Goal: Task Accomplishment & Management: Use online tool/utility

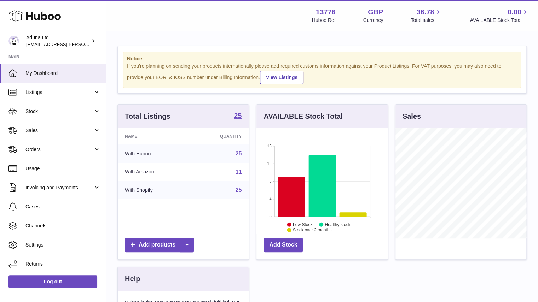
scroll to position [110, 131]
click at [83, 130] on span "Sales" at bounding box center [59, 130] width 68 height 7
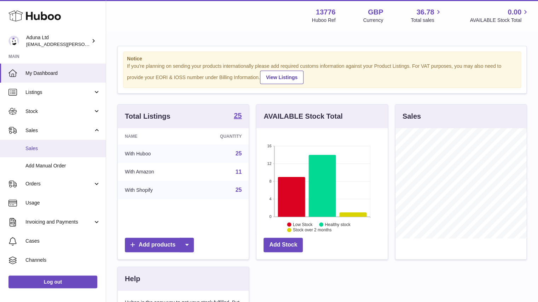
click at [69, 153] on link "Sales" at bounding box center [53, 148] width 106 height 17
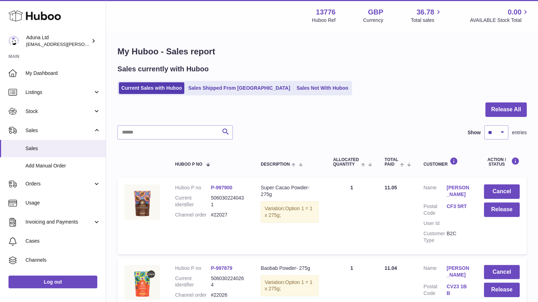
click at [499, 136] on select "** ** ** ***" at bounding box center [496, 133] width 24 height 14
select select "**"
click at [484, 126] on select "** ** ** ***" at bounding box center [496, 133] width 24 height 14
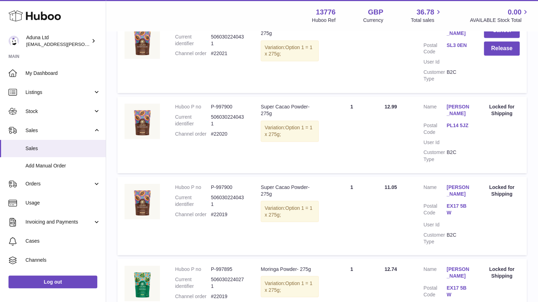
scroll to position [638, 0]
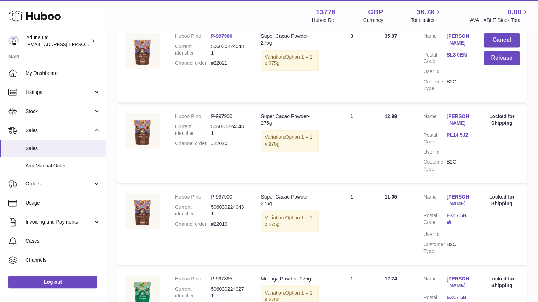
drag, startPoint x: 536, startPoint y: 203, endPoint x: 539, endPoint y: 197, distance: 6.3
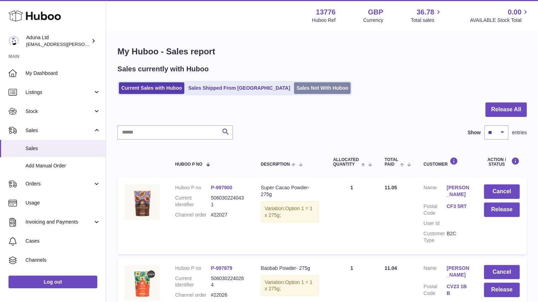
click at [294, 90] on link "Sales Not With Huboo" at bounding box center [322, 88] width 57 height 12
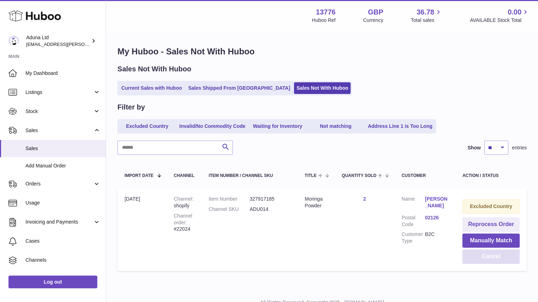
click at [485, 261] on button "Cancel" at bounding box center [490, 257] width 57 height 14
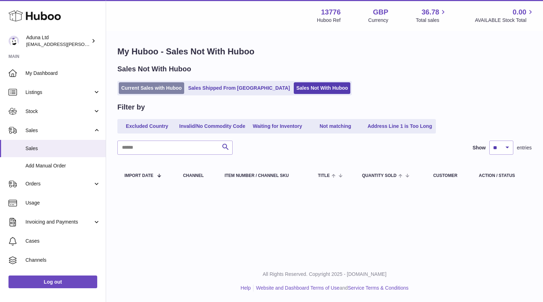
click at [162, 92] on link "Current Sales with Huboo" at bounding box center [151, 88] width 65 height 12
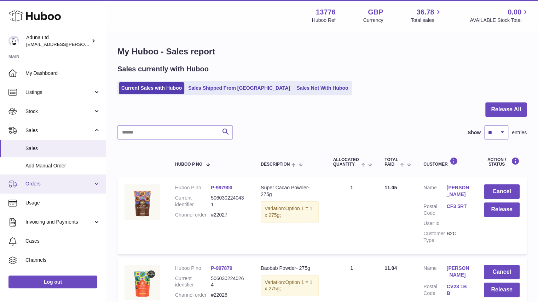
click at [86, 187] on span "Orders" at bounding box center [59, 184] width 68 height 7
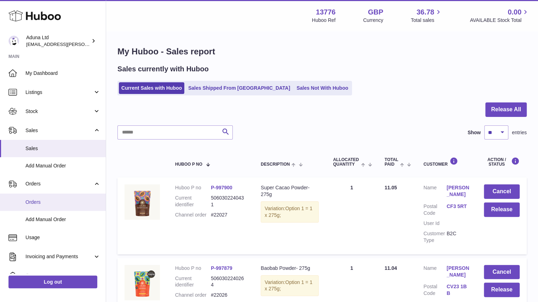
click at [76, 206] on link "Orders" at bounding box center [53, 202] width 106 height 17
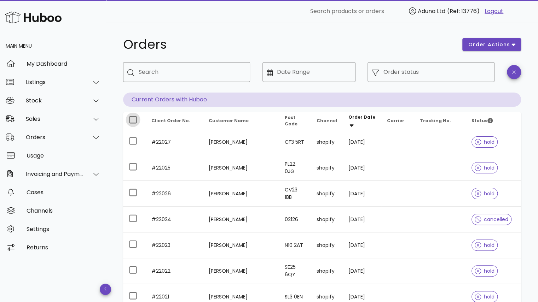
click at [134, 125] on div at bounding box center [133, 120] width 12 height 12
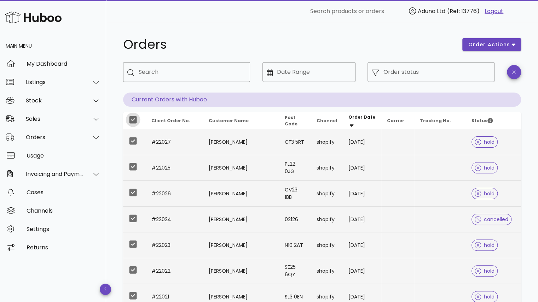
click at [134, 121] on div at bounding box center [133, 120] width 12 height 12
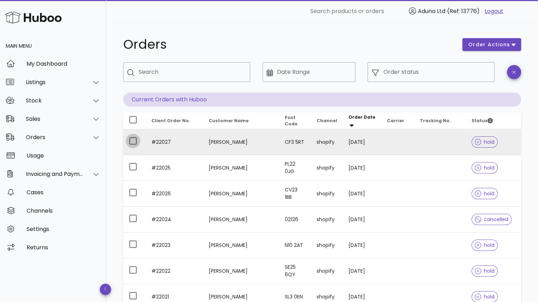
click at [133, 143] on div at bounding box center [133, 141] width 12 height 12
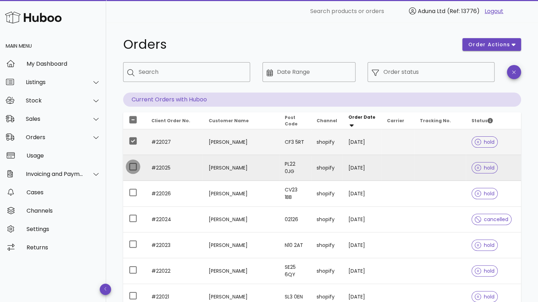
click at [132, 165] on div at bounding box center [133, 167] width 12 height 12
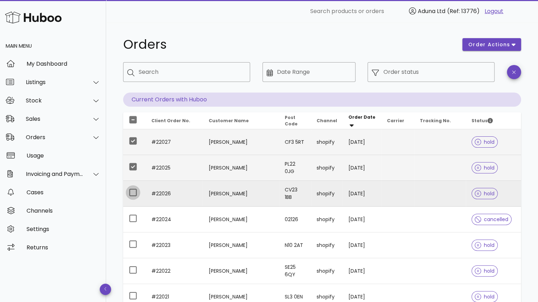
click at [132, 193] on div at bounding box center [133, 193] width 12 height 12
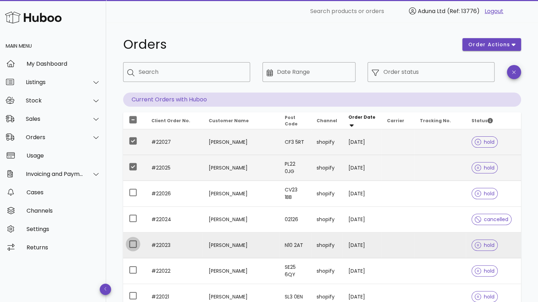
click at [132, 244] on div at bounding box center [133, 244] width 12 height 12
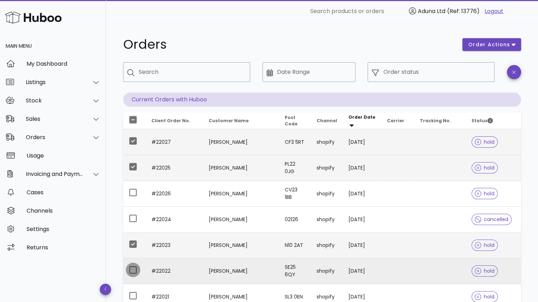
click at [132, 269] on div at bounding box center [133, 270] width 12 height 12
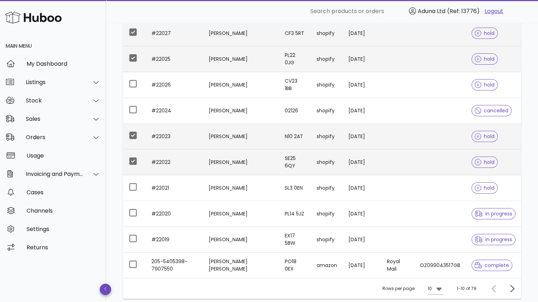
scroll to position [120, 0]
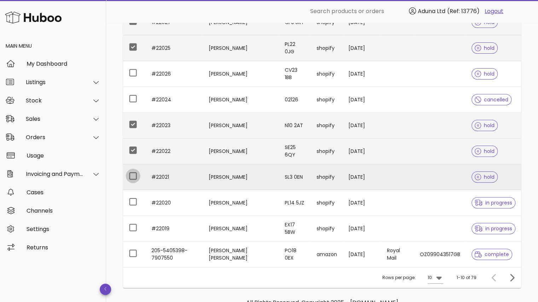
click at [130, 176] on div at bounding box center [133, 176] width 12 height 12
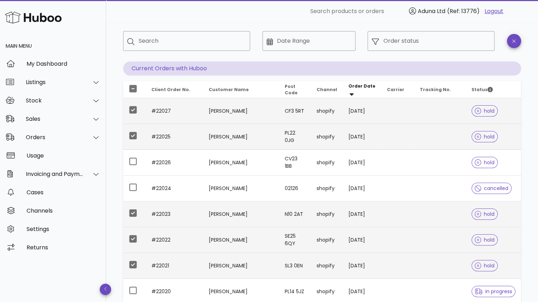
scroll to position [0, 0]
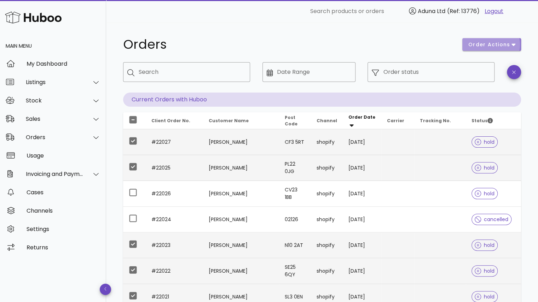
click at [502, 42] on span "order actions" at bounding box center [489, 44] width 42 height 7
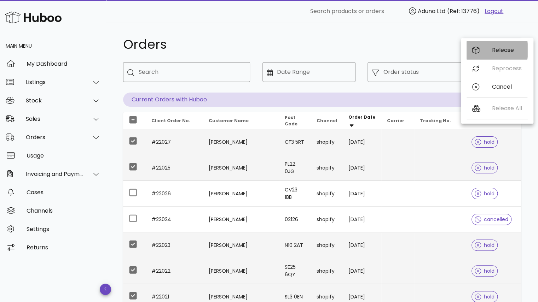
click at [503, 53] on div "Release" at bounding box center [507, 50] width 30 height 7
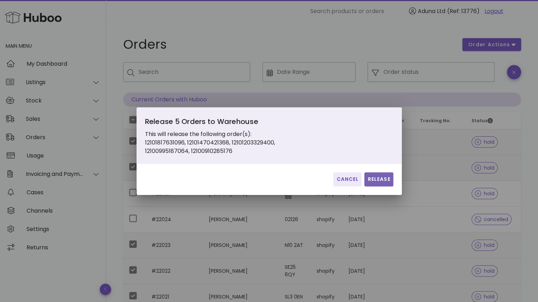
click at [379, 177] on span "Release" at bounding box center [378, 179] width 23 height 7
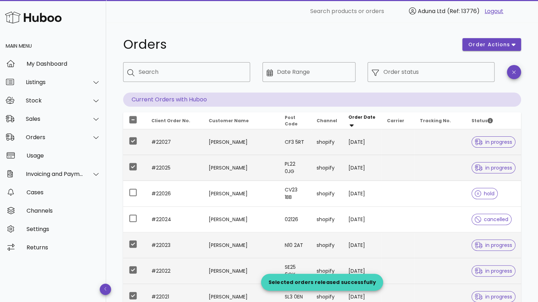
click at [241, 52] on div "Orders" at bounding box center [288, 44] width 339 height 21
